Goal: Task Accomplishment & Management: Manage account settings

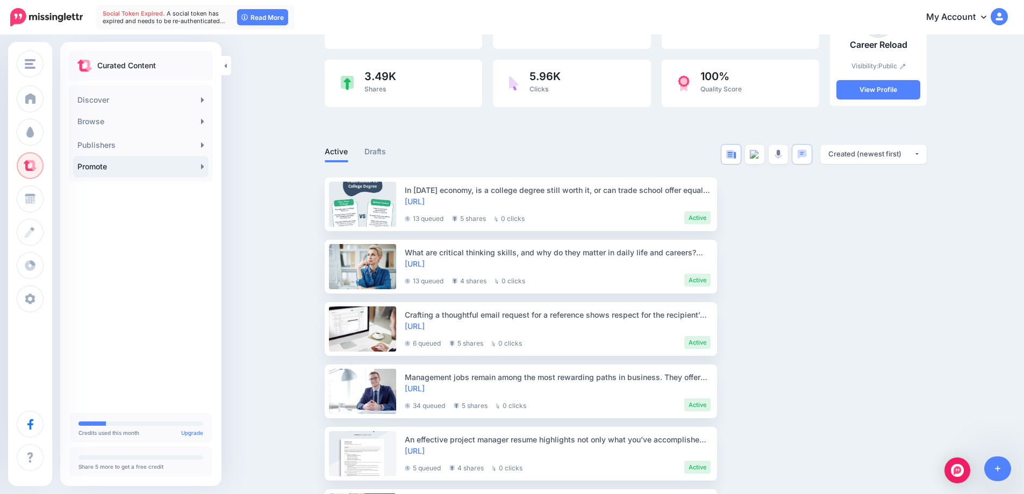
scroll to position [108, 0]
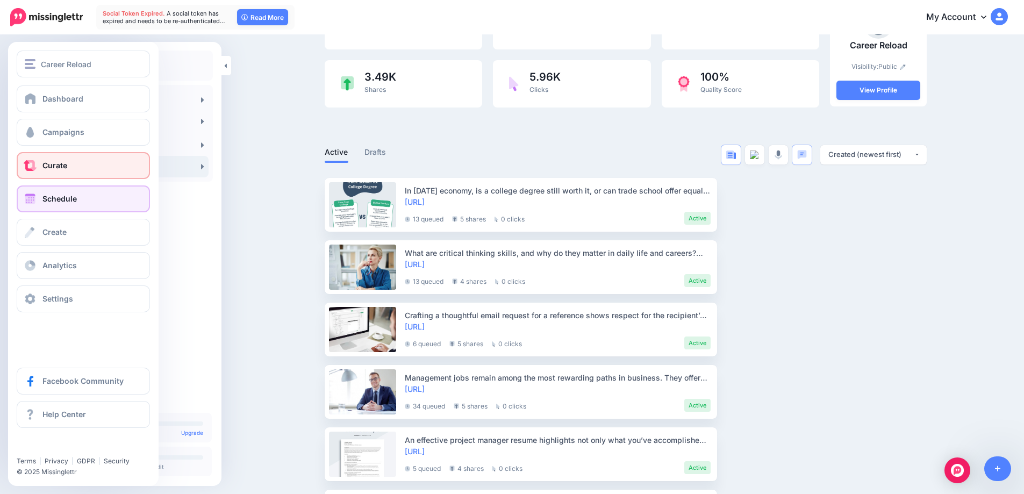
click at [33, 196] on span at bounding box center [30, 199] width 14 height 11
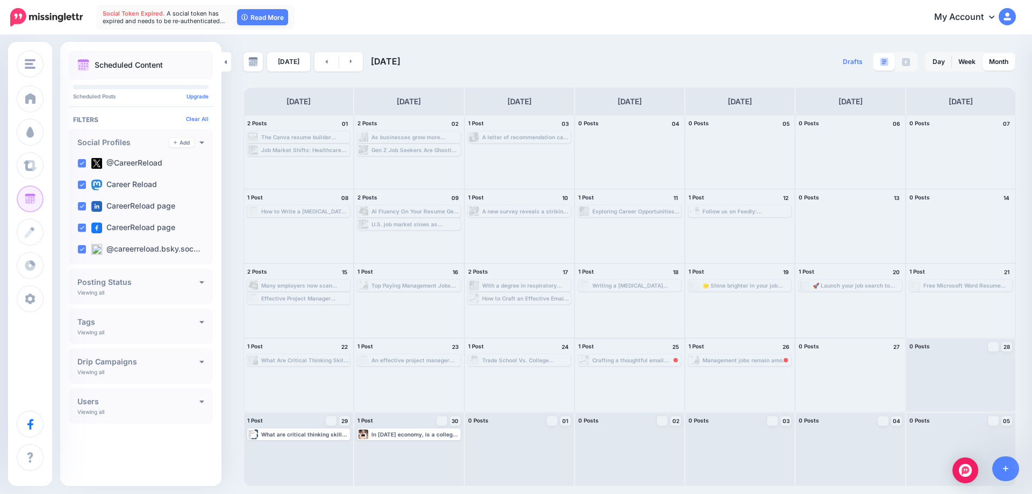
click at [621, 362] on div "Crafting a thoughtful email request for a reference shows respect for the recip…" at bounding box center [637, 360] width 88 height 6
click at [258, 15] on link "Read More" at bounding box center [262, 17] width 51 height 16
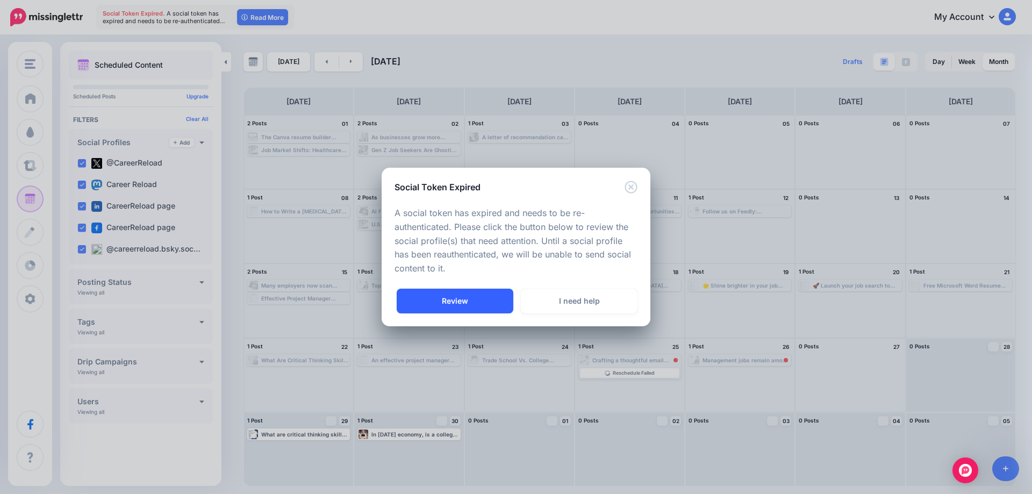
click at [462, 301] on link "Review" at bounding box center [455, 301] width 117 height 25
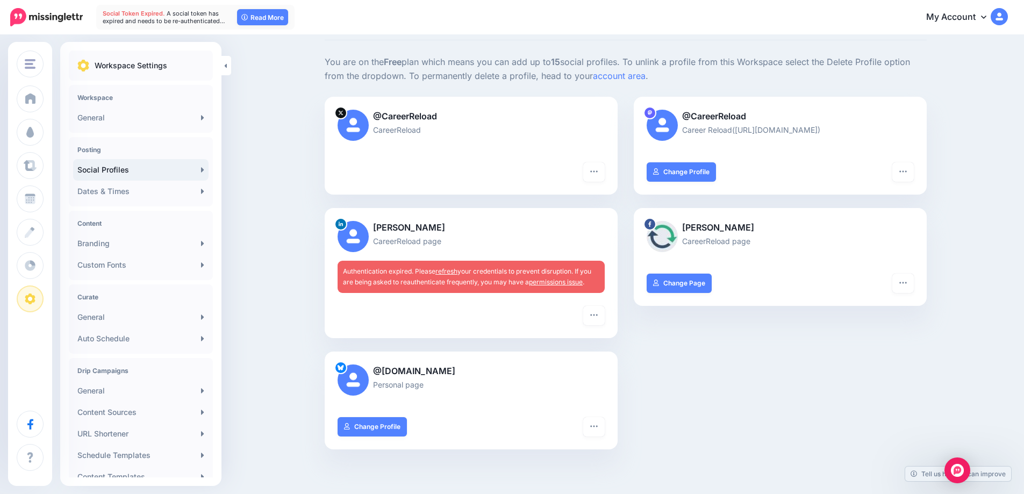
scroll to position [108, 0]
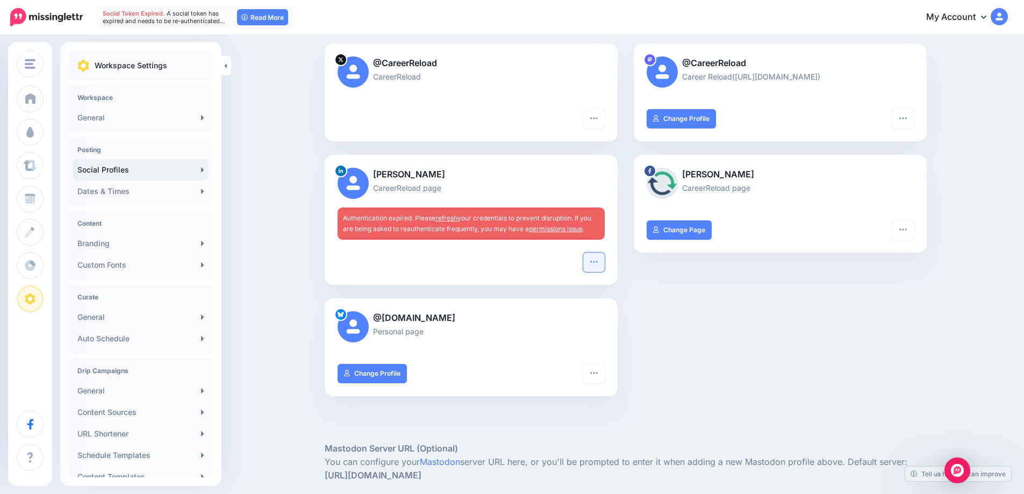
click at [597, 262] on icon "button" at bounding box center [594, 262] width 9 height 9
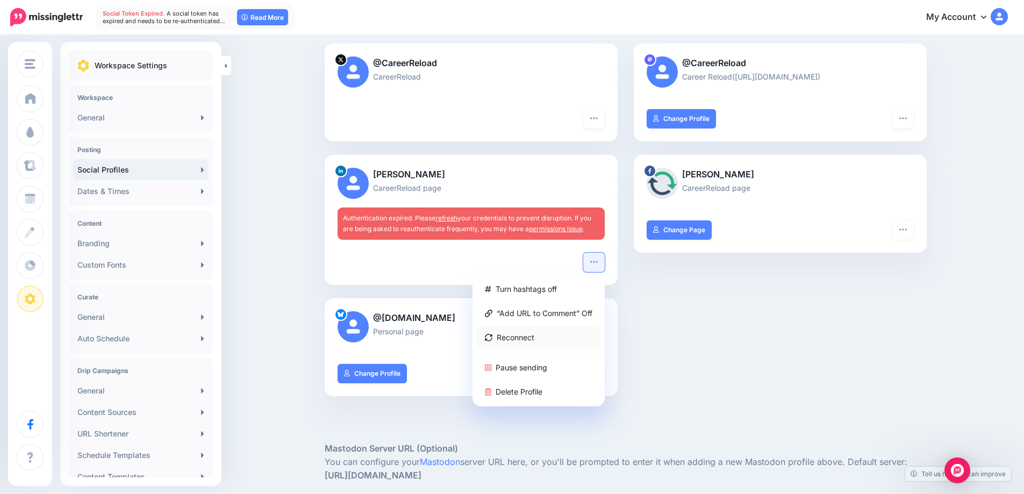
click at [532, 336] on link "Reconnect" at bounding box center [539, 337] width 124 height 21
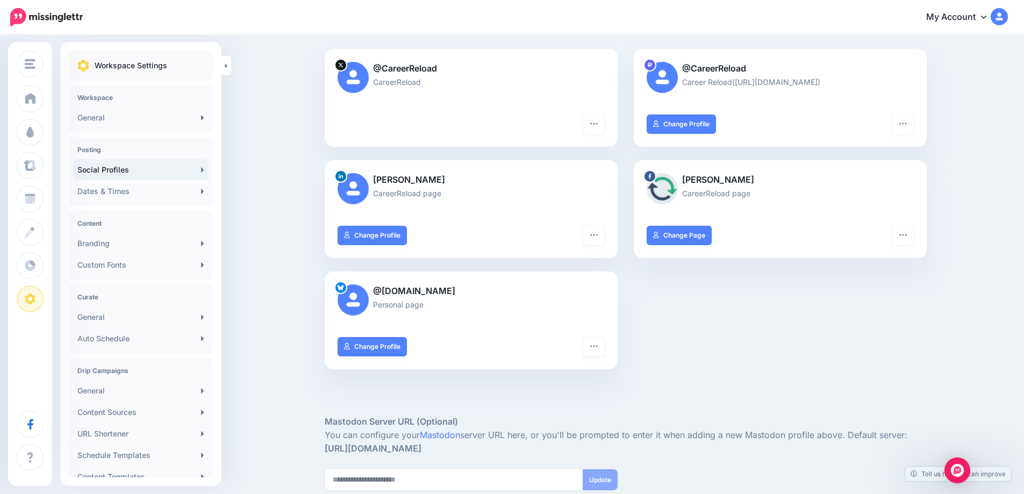
scroll to position [161, 0]
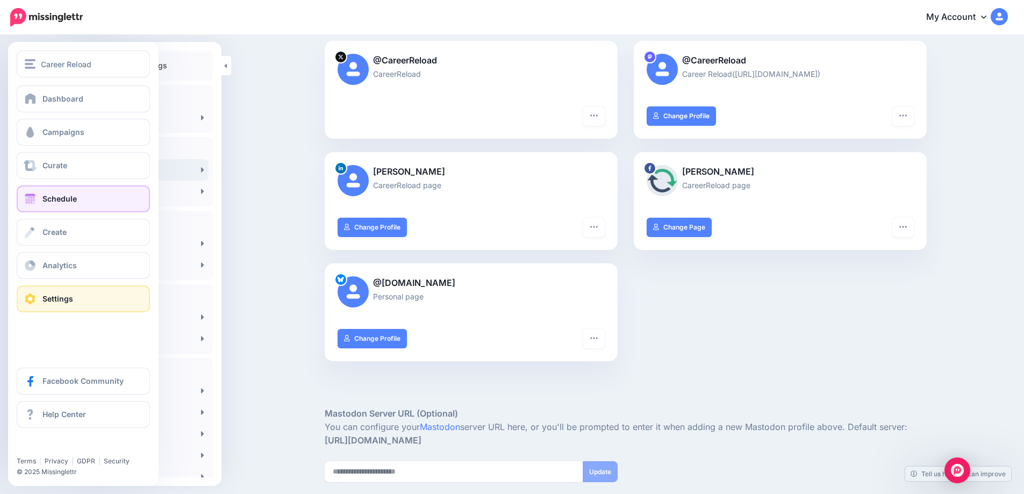
click at [62, 197] on span "Schedule" at bounding box center [59, 198] width 34 height 9
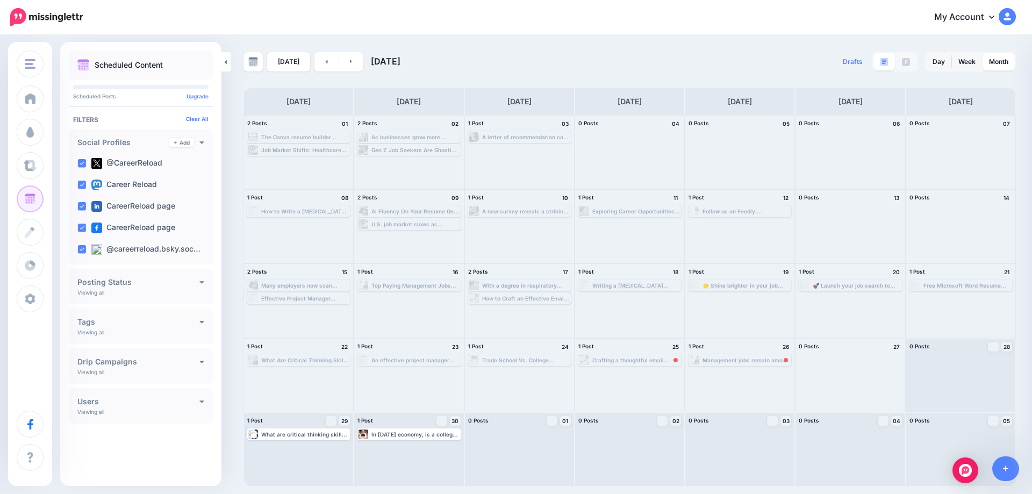
click at [628, 358] on div "Crafting a thoughtful email request for a reference shows respect for the recip…" at bounding box center [637, 360] width 88 height 6
click at [627, 373] on span "Reschedule Failed" at bounding box center [634, 373] width 42 height 5
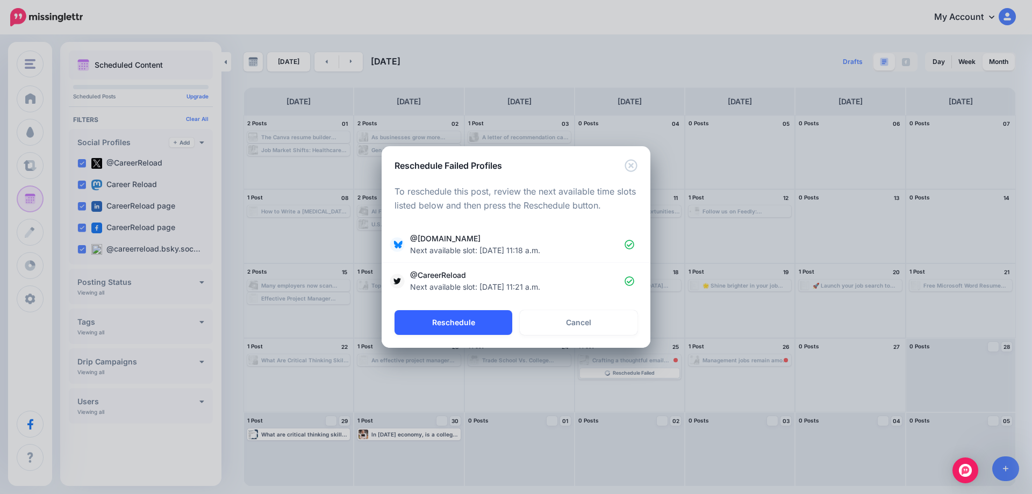
click at [457, 325] on button "Reschedule" at bounding box center [454, 322] width 118 height 25
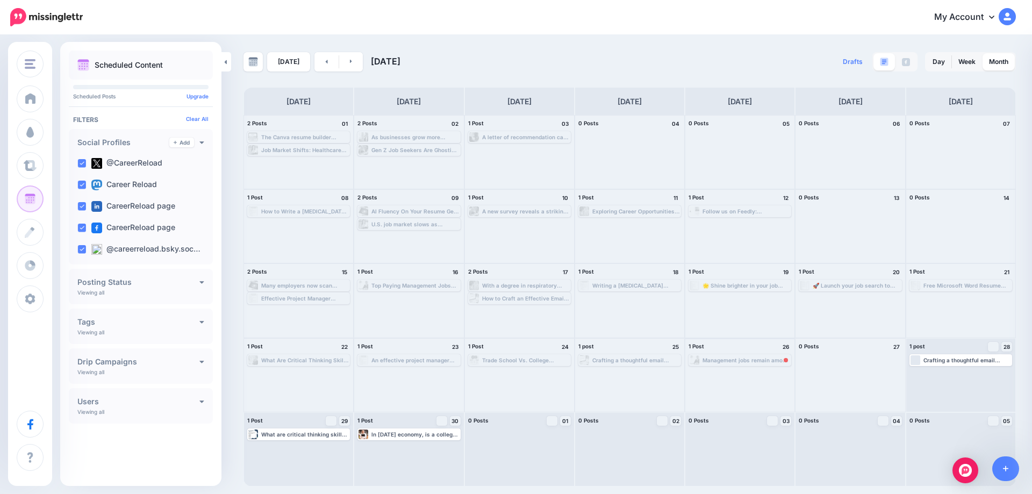
click at [715, 362] on div "Management jobs remain among the most rewarding paths in business. They offer l…" at bounding box center [747, 360] width 88 height 6
click at [721, 372] on link "Reschedule Failed" at bounding box center [739, 373] width 99 height 10
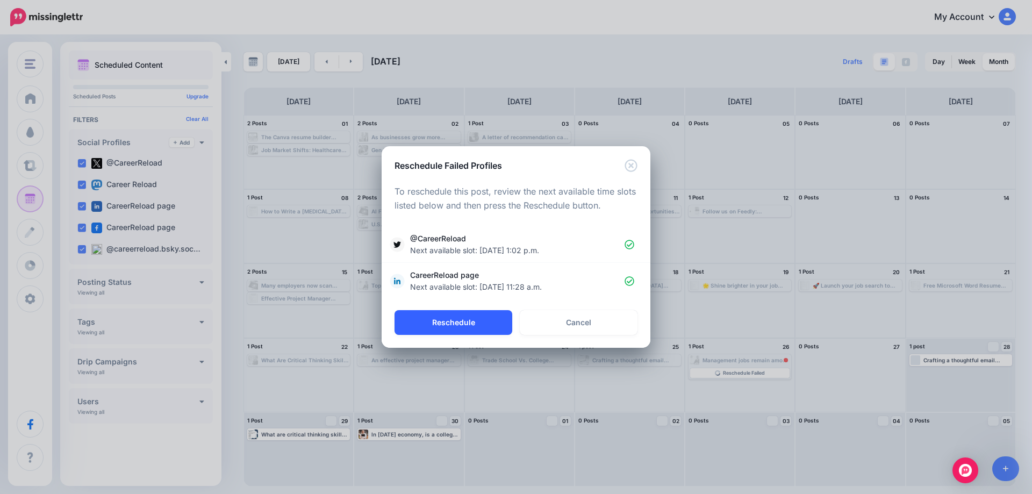
click at [465, 323] on button "Reschedule" at bounding box center [454, 322] width 118 height 25
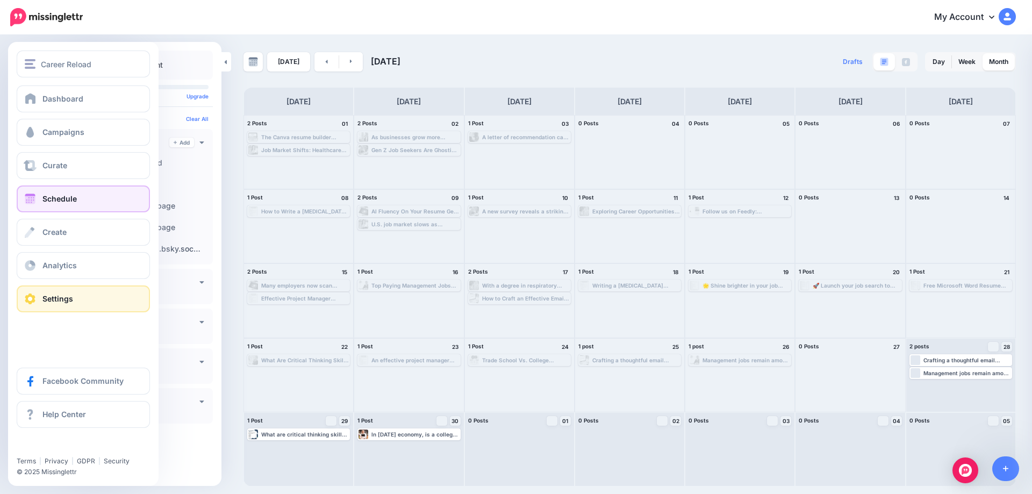
click at [62, 293] on link "Settings" at bounding box center [83, 299] width 133 height 27
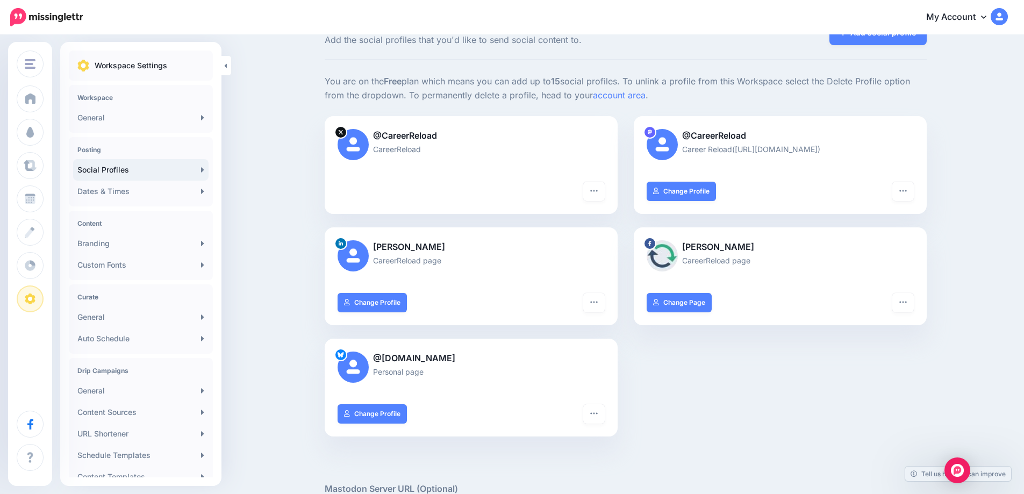
scroll to position [54, 0]
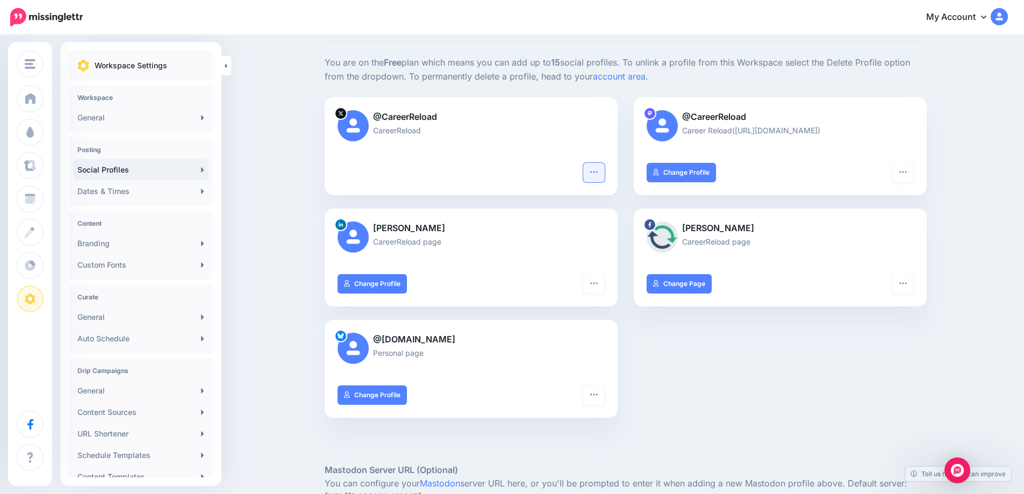
click at [599, 175] on icon "button" at bounding box center [594, 172] width 9 height 9
click at [561, 223] on link "Reconnect" at bounding box center [555, 223] width 88 height 21
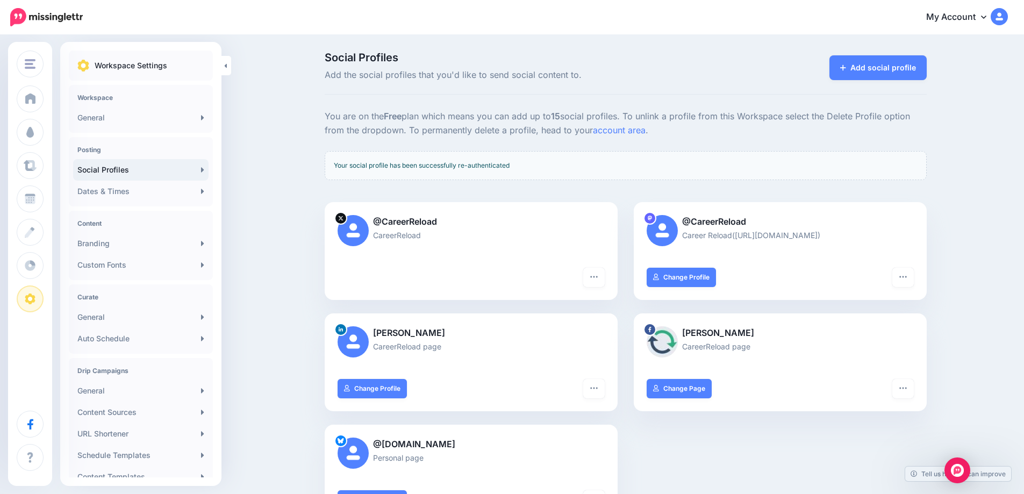
drag, startPoint x: 498, startPoint y: 443, endPoint x: 384, endPoint y: 445, distance: 114.0
click at [384, 445] on p "@[DOMAIN_NAME]" at bounding box center [471, 445] width 267 height 14
copy p "careerreload.bsky.social"
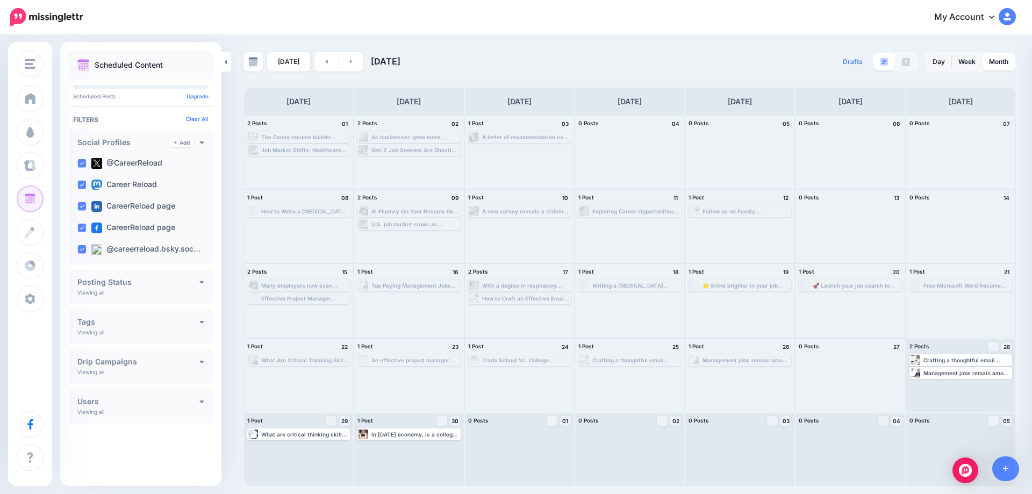
click at [748, 361] on div "Management jobs remain among the most rewarding paths in business. They offer l…" at bounding box center [747, 360] width 88 height 6
click at [821, 361] on div at bounding box center [850, 375] width 109 height 73
click at [849, 366] on div at bounding box center [850, 375] width 109 height 73
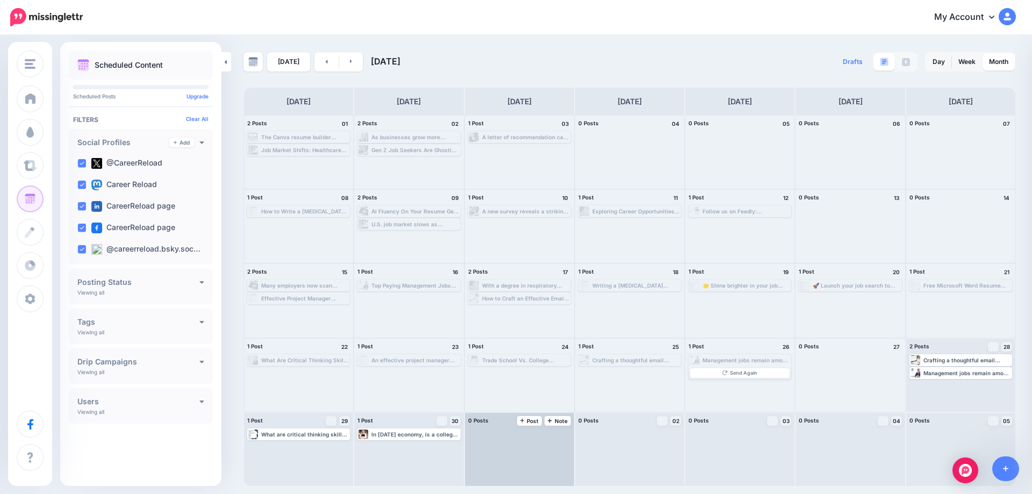
click at [523, 445] on div at bounding box center [519, 449] width 109 height 73
